Goal: Task Accomplishment & Management: Manage account settings

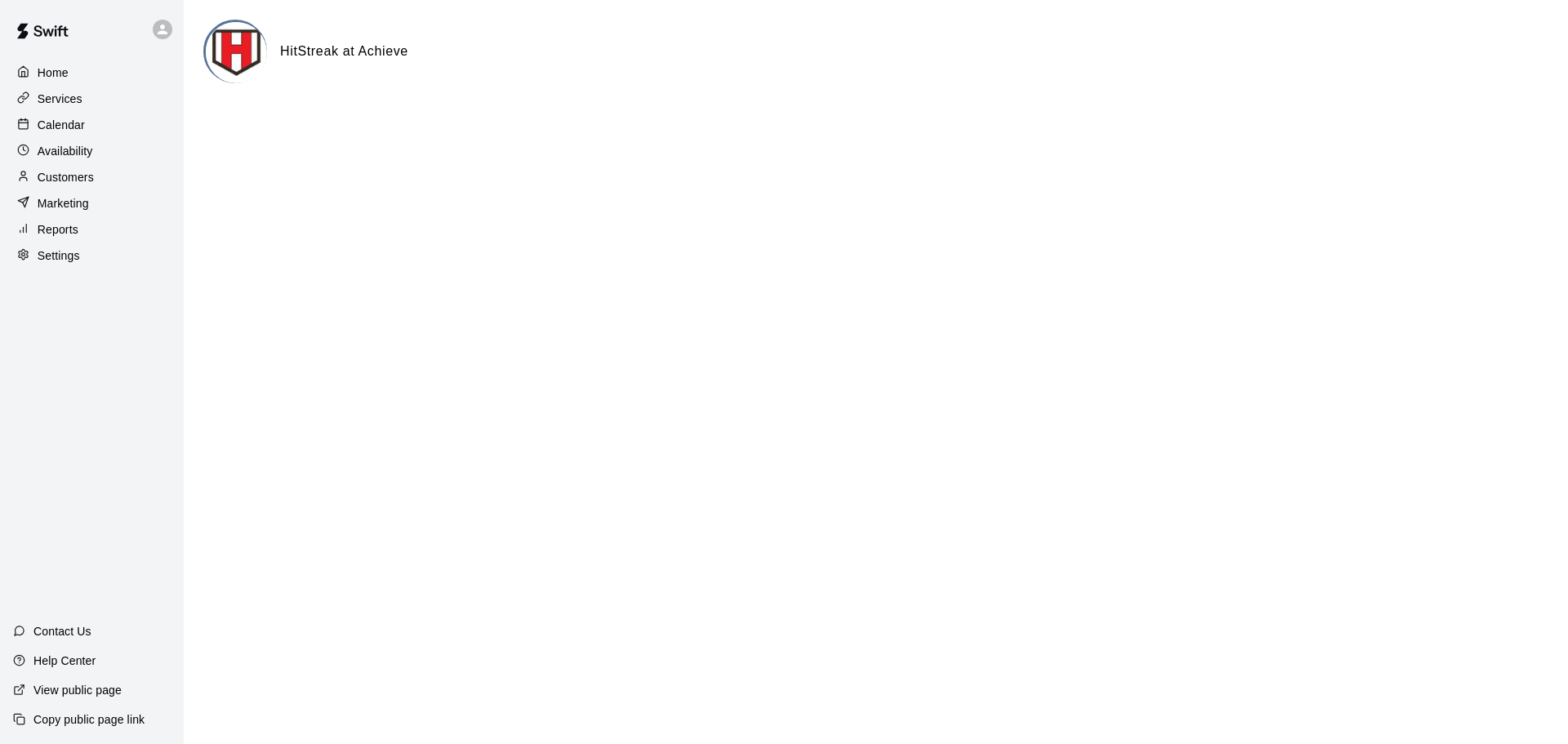
click at [87, 113] on div "Home Services Calendar Availability Customers Marketing Reports Settings" at bounding box center [91, 164] width 184 height 210
click at [87, 110] on div "Services" at bounding box center [91, 98] width 157 height 25
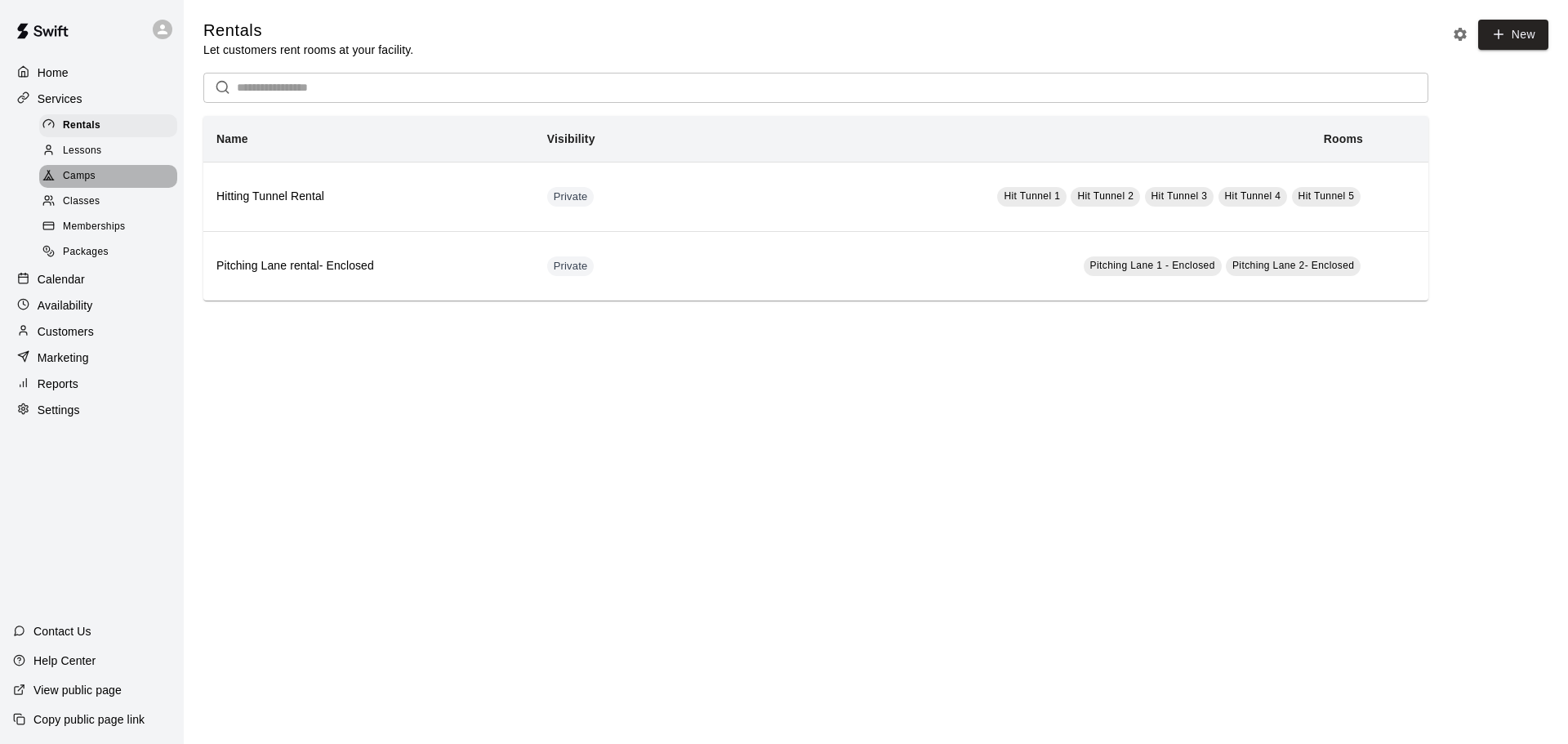
click at [123, 181] on div "Camps" at bounding box center [108, 176] width 138 height 23
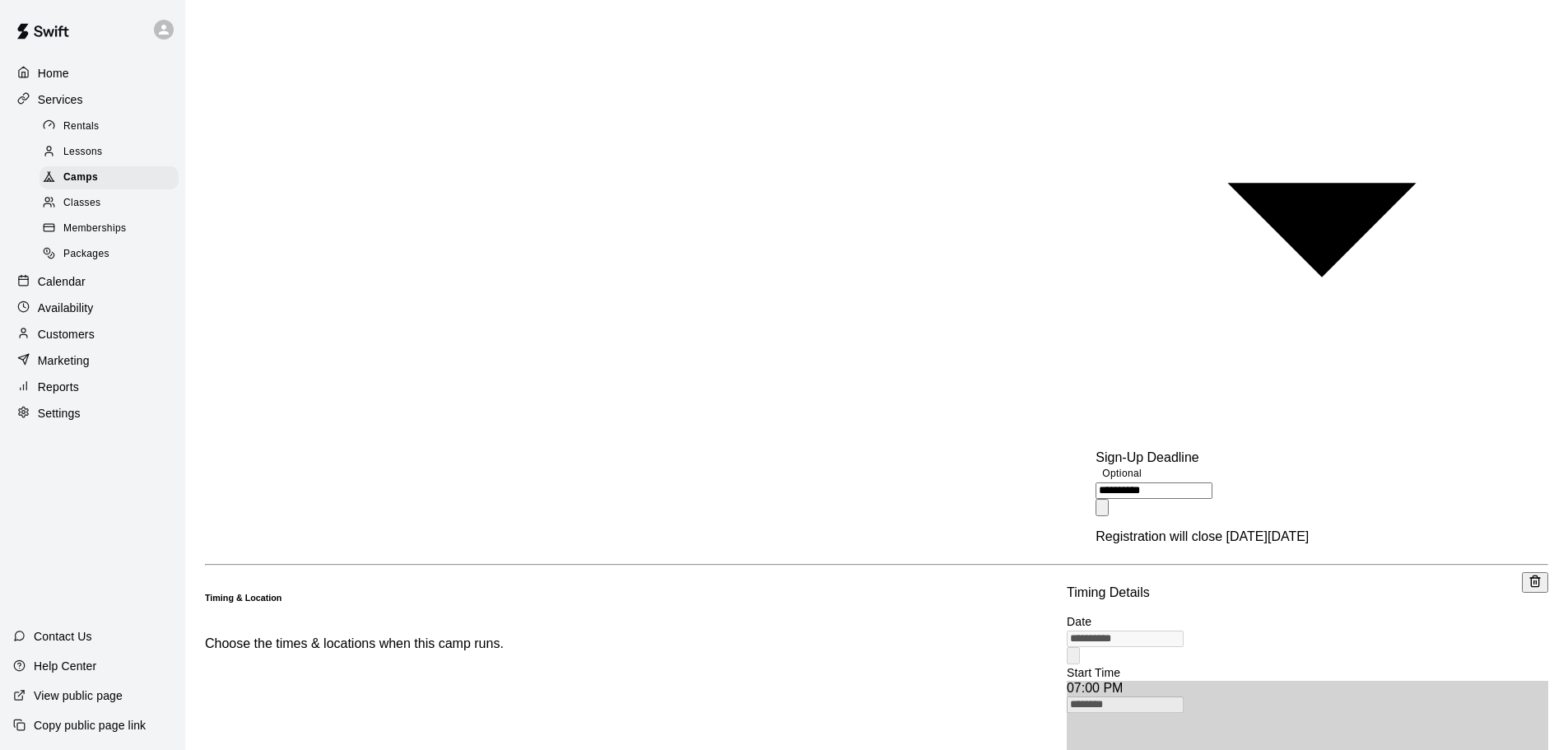
scroll to position [1186, 0]
